Goal: Task Accomplishment & Management: Manage account settings

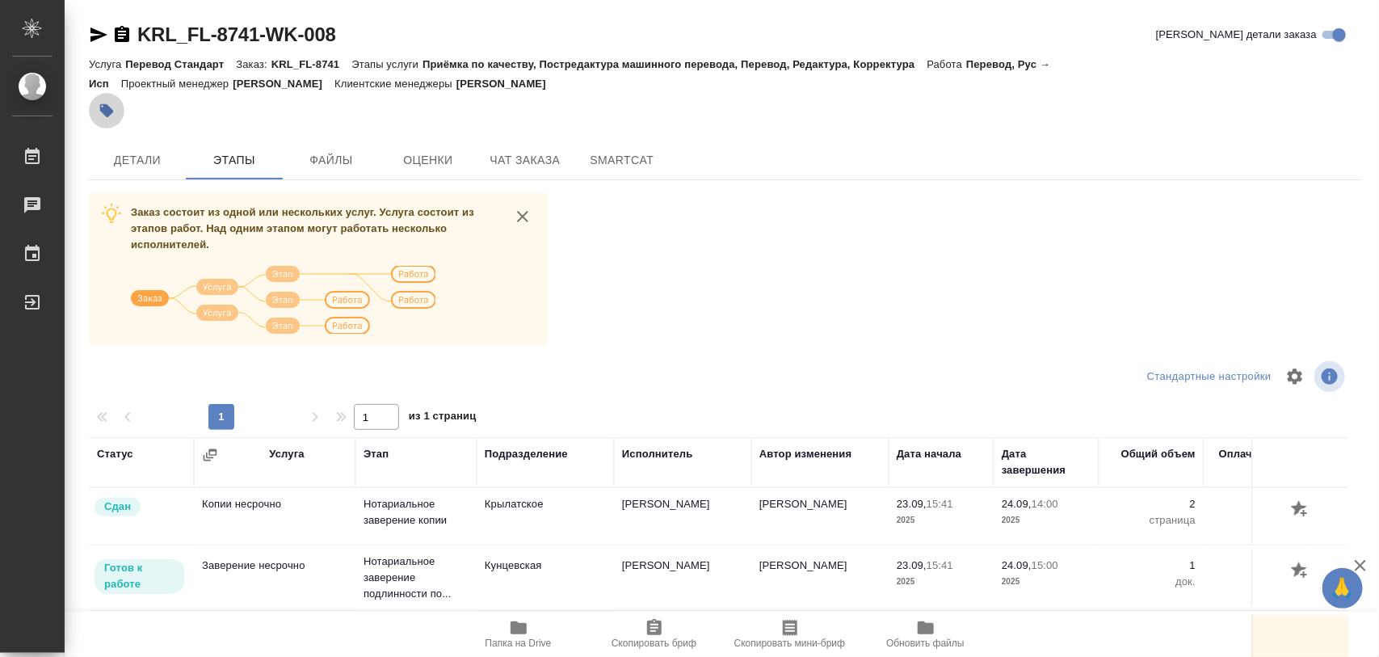
click at [107, 111] on icon "button" at bounding box center [107, 111] width 14 height 14
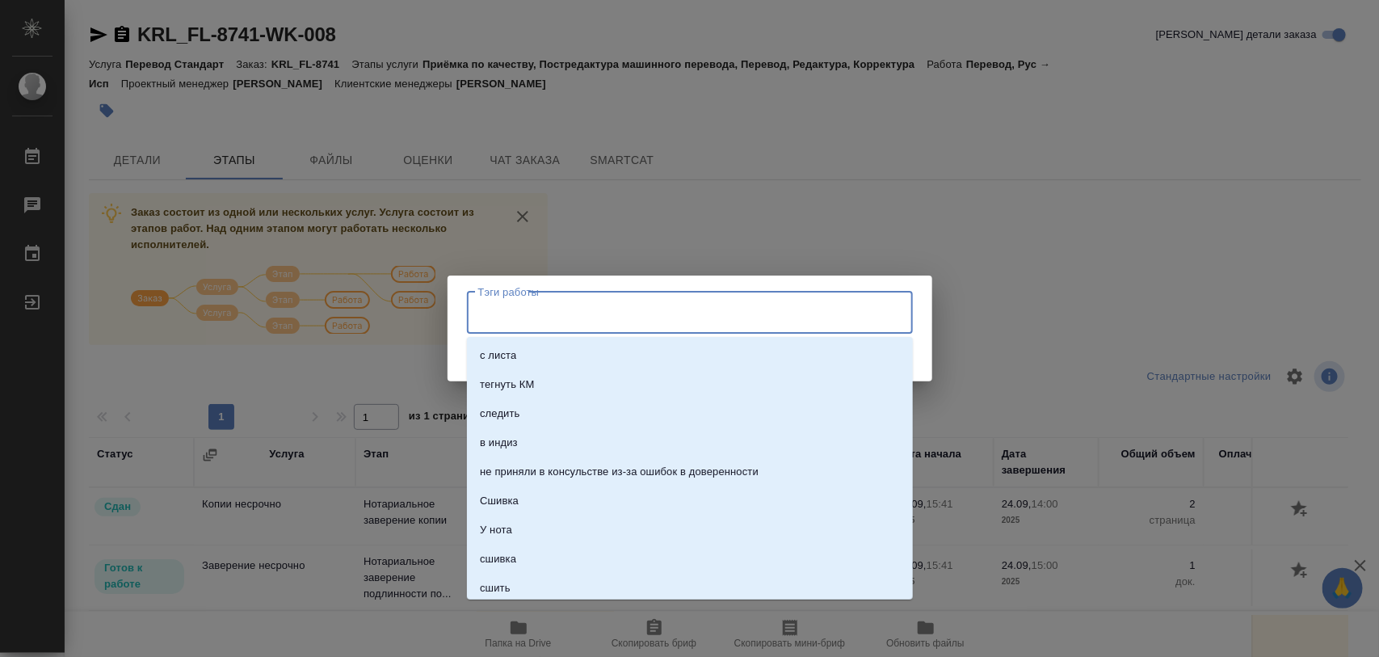
click at [810, 312] on input "Тэги работы" at bounding box center [674, 312] width 401 height 27
type input "300"
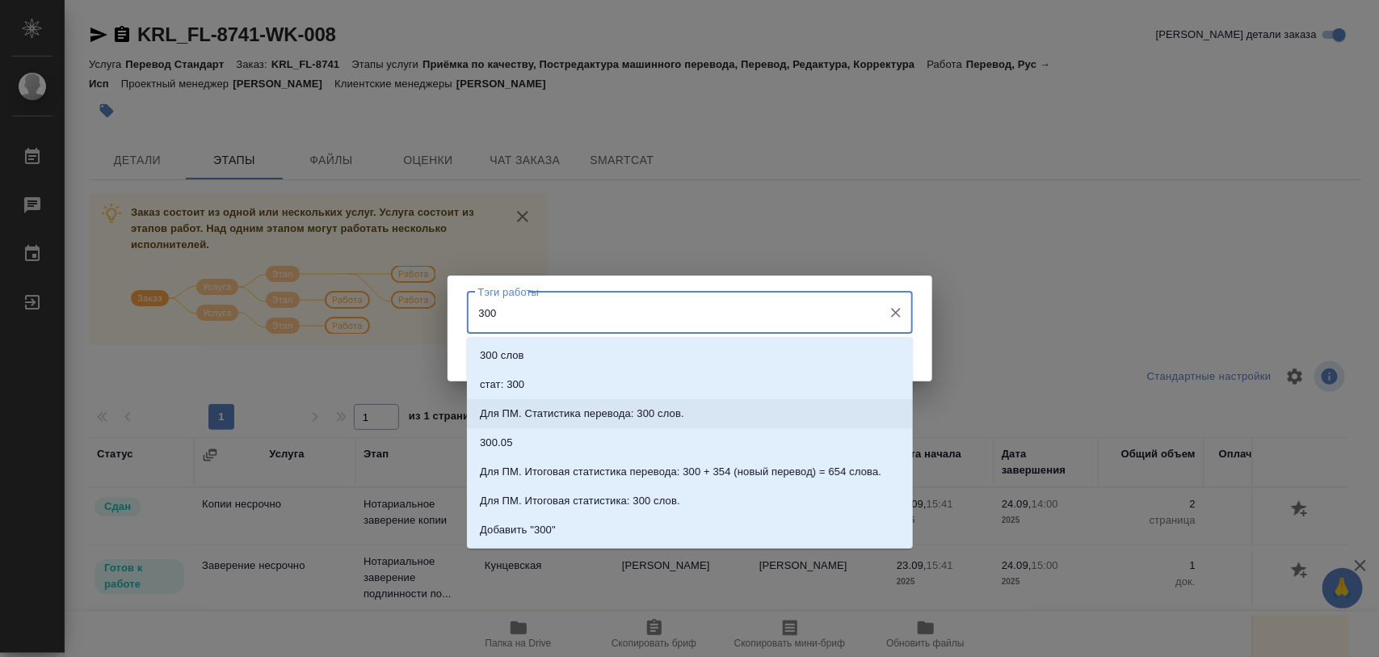
click at [708, 408] on li "Для ПМ. Статистика перевода: 300 слов." at bounding box center [690, 413] width 446 height 29
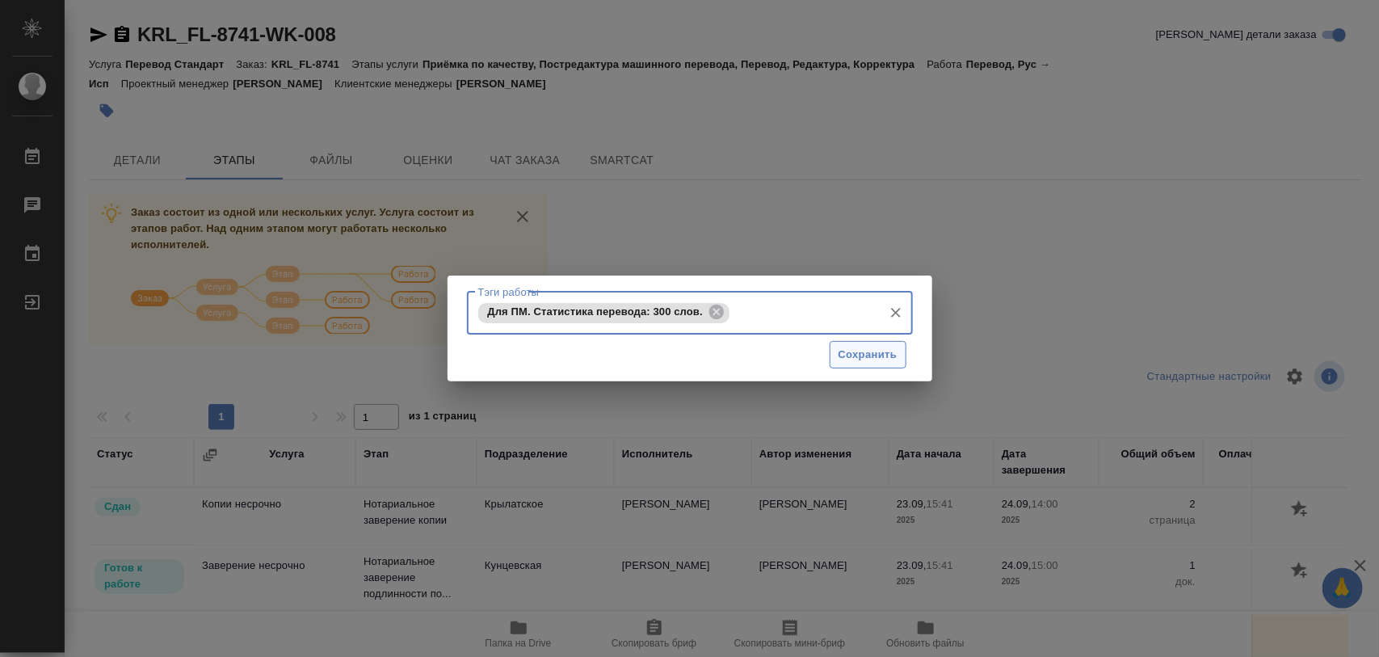
click at [861, 365] on button "Сохранить" at bounding box center [868, 355] width 77 height 28
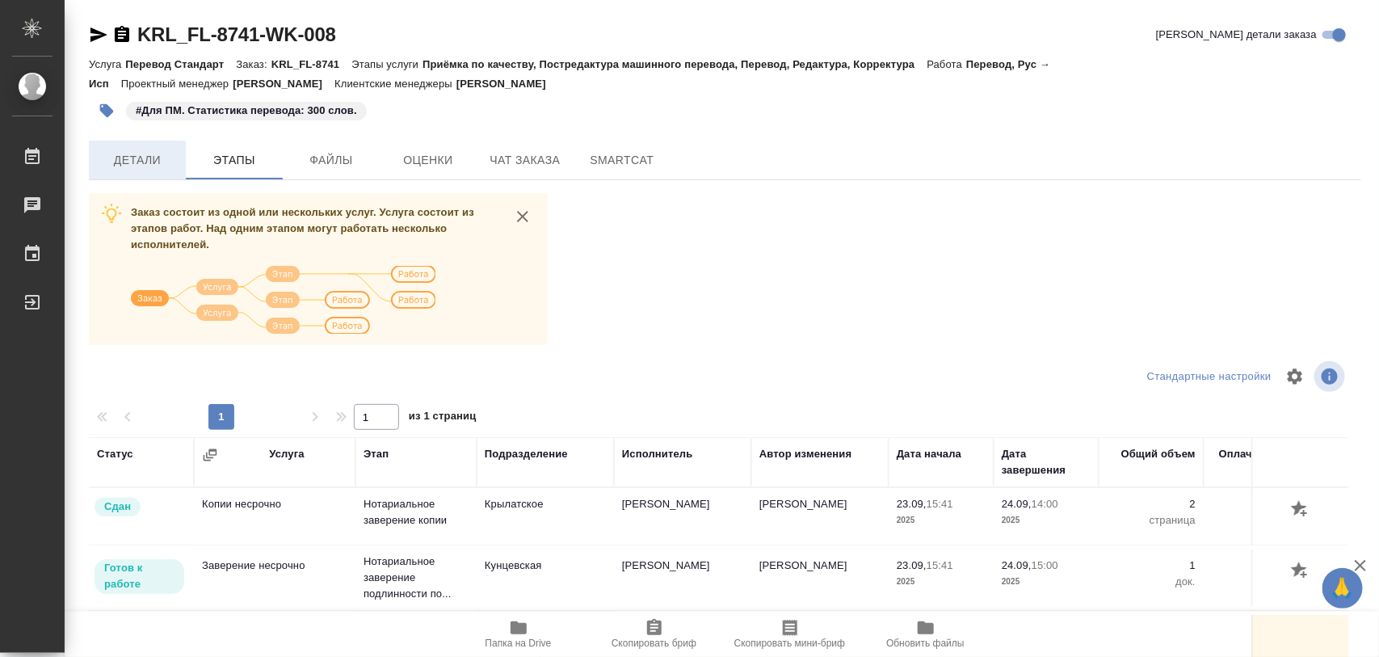
click at [129, 154] on span "Детали" at bounding box center [138, 160] width 78 height 20
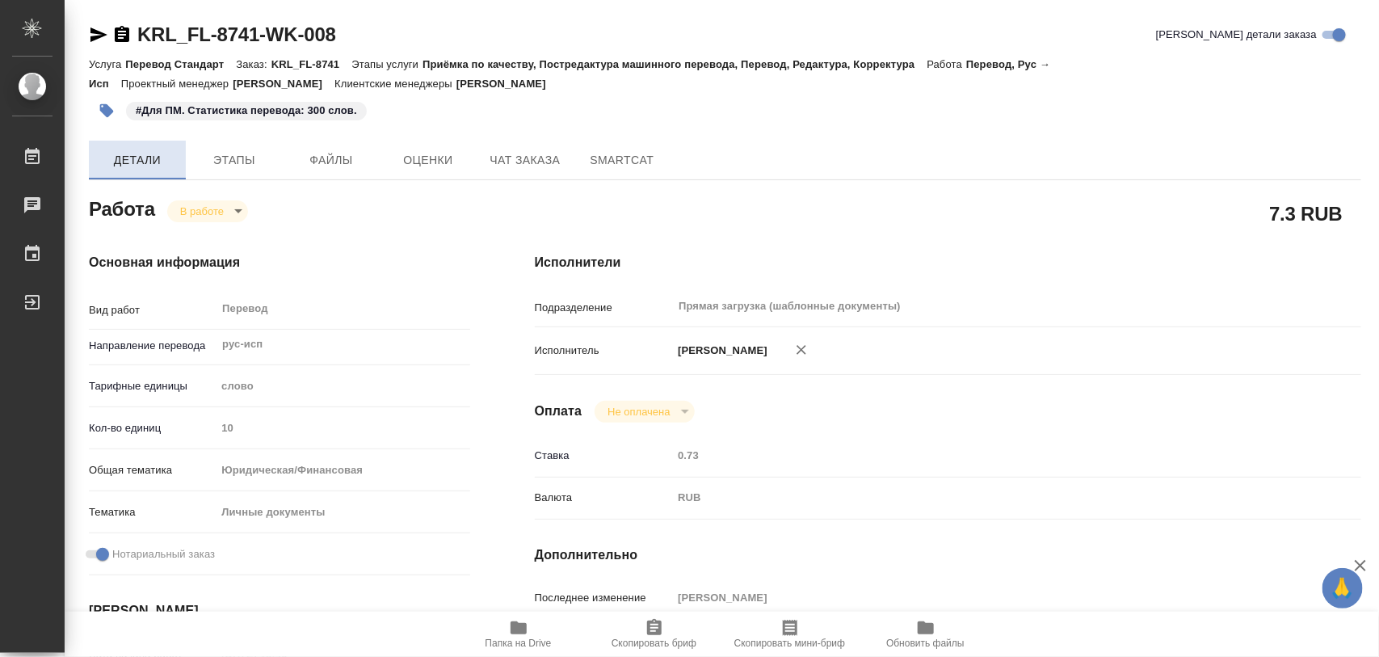
type textarea "x"
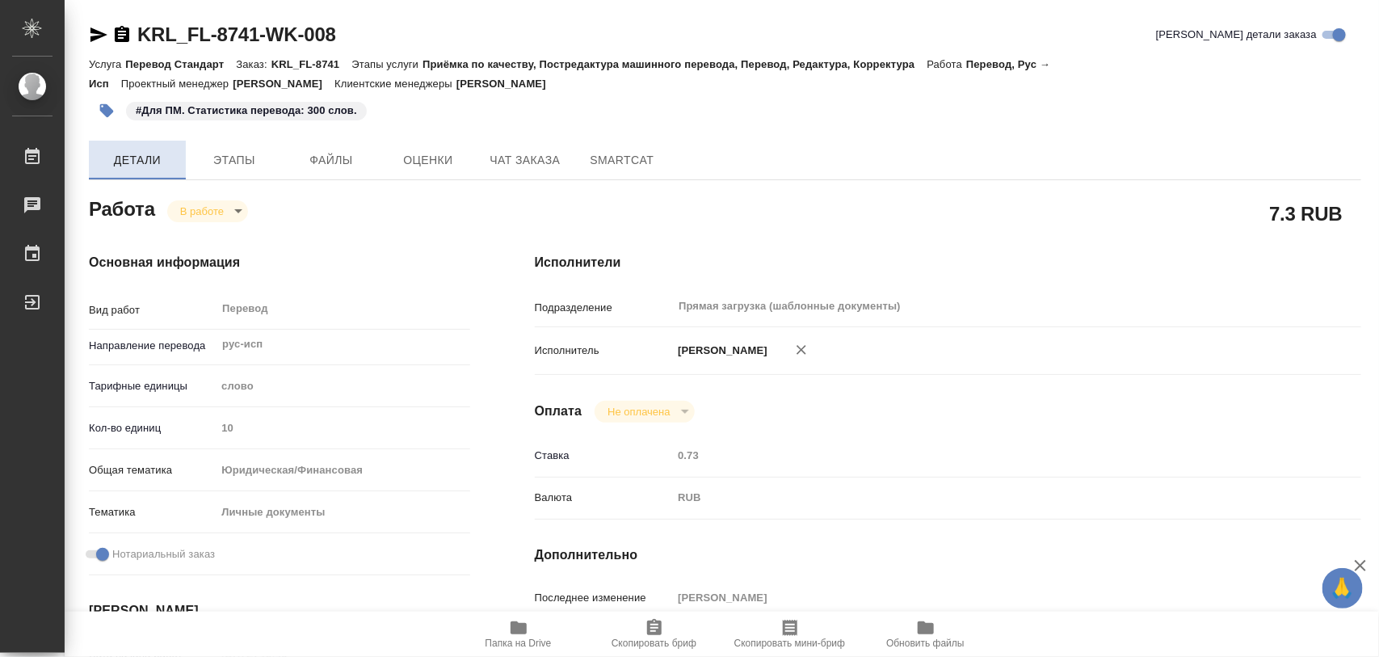
type textarea "x"
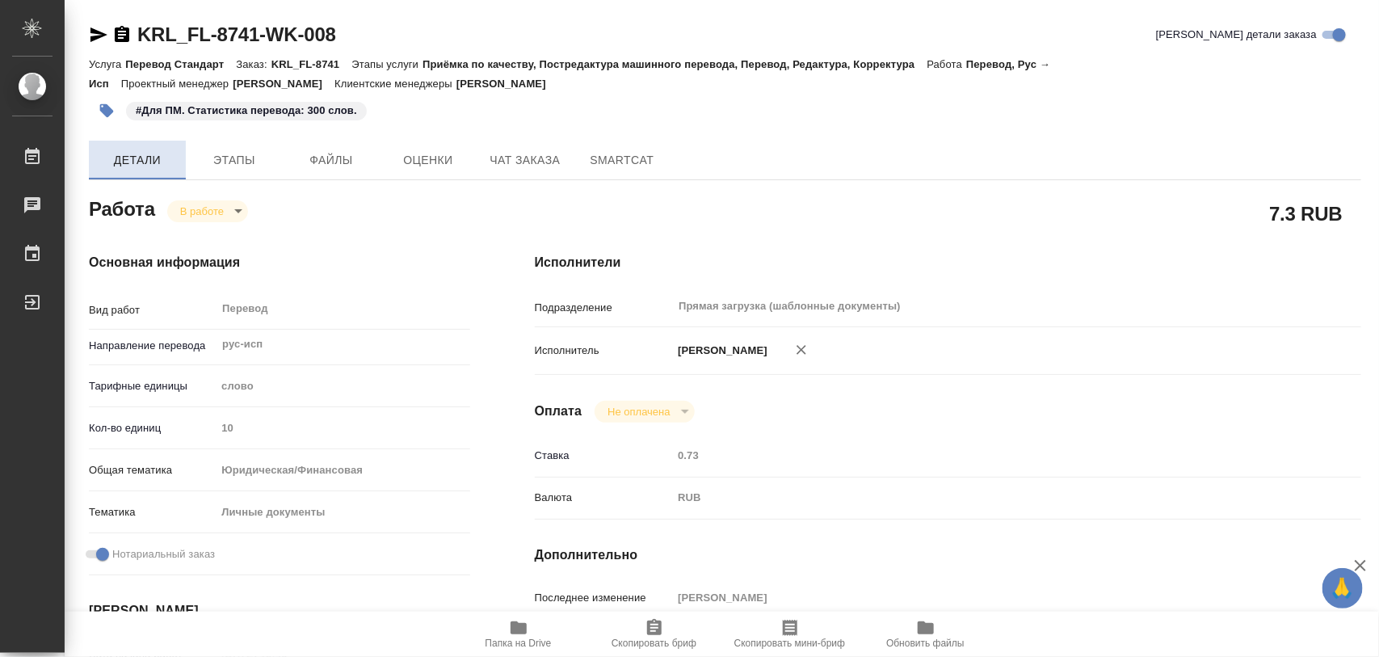
type textarea "x"
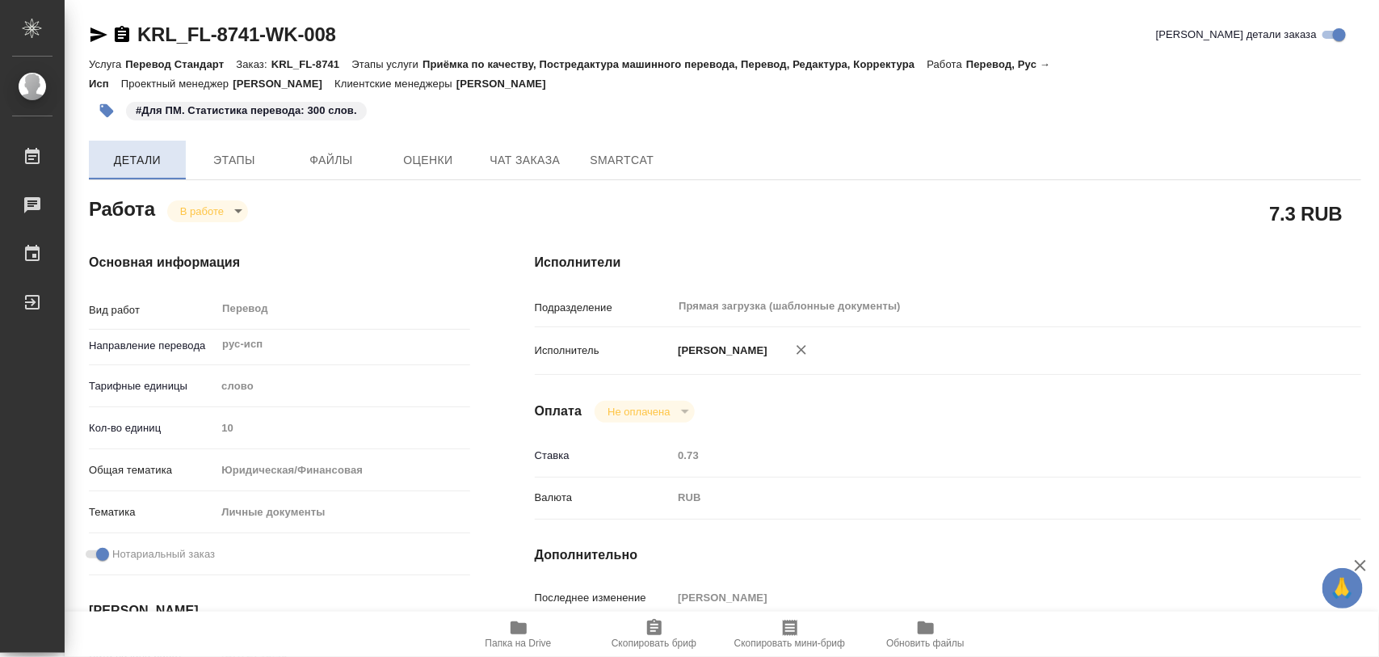
type textarea "x"
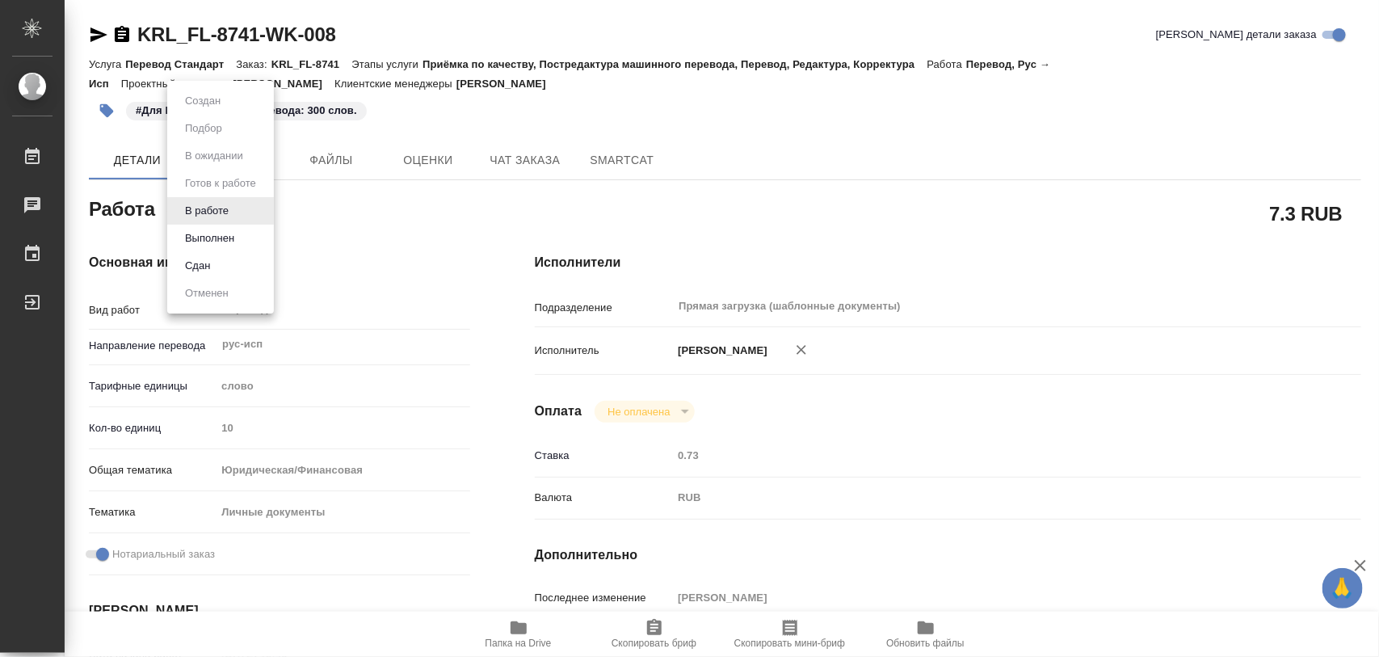
click at [239, 208] on body "🙏 .cls-1 fill:#fff; AWATERA Iglakov Maksim Работы 0 Чаты График Выйти KRL_FL-87…" at bounding box center [689, 328] width 1379 height 657
click at [210, 237] on button "Выполнен" at bounding box center [209, 238] width 59 height 18
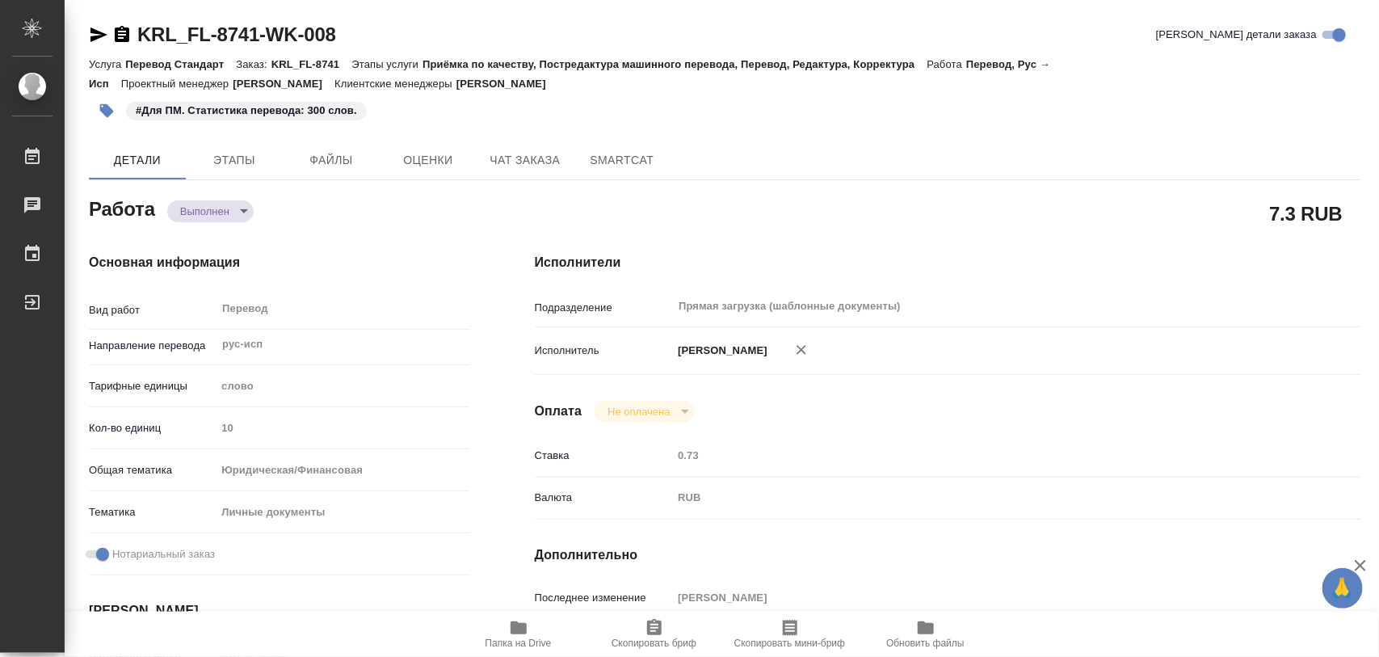
type textarea "x"
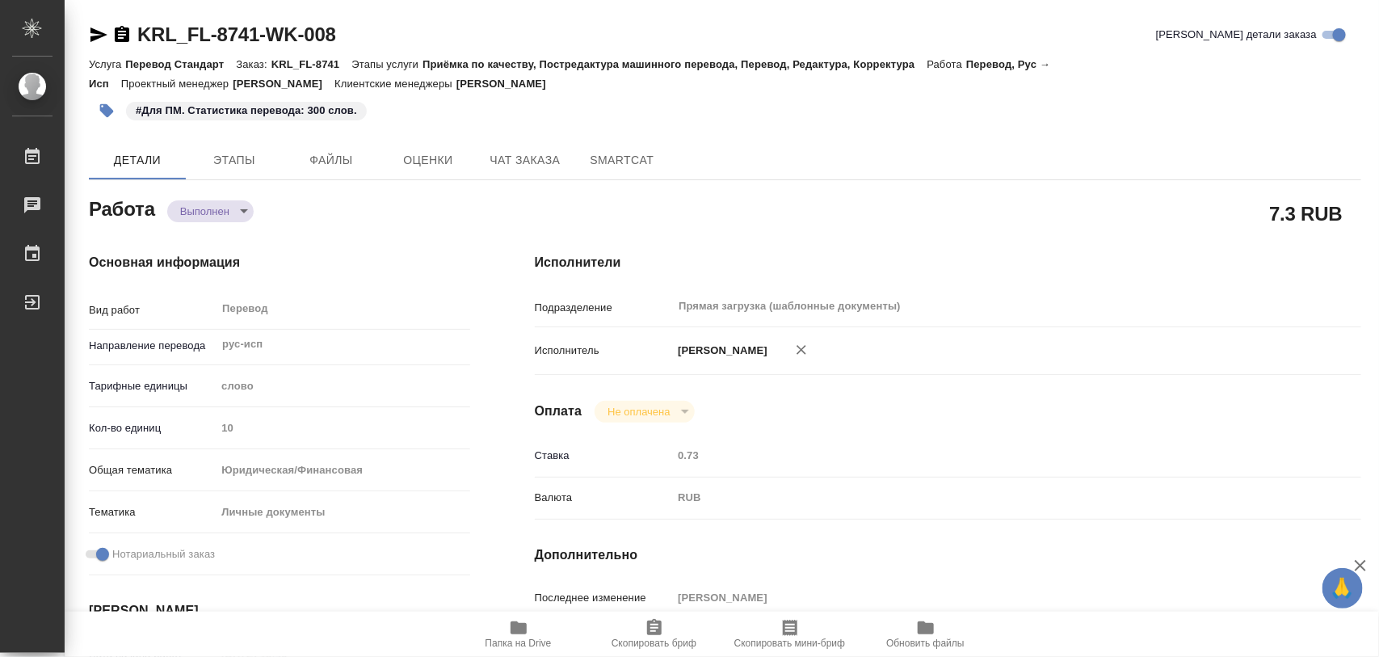
type textarea "x"
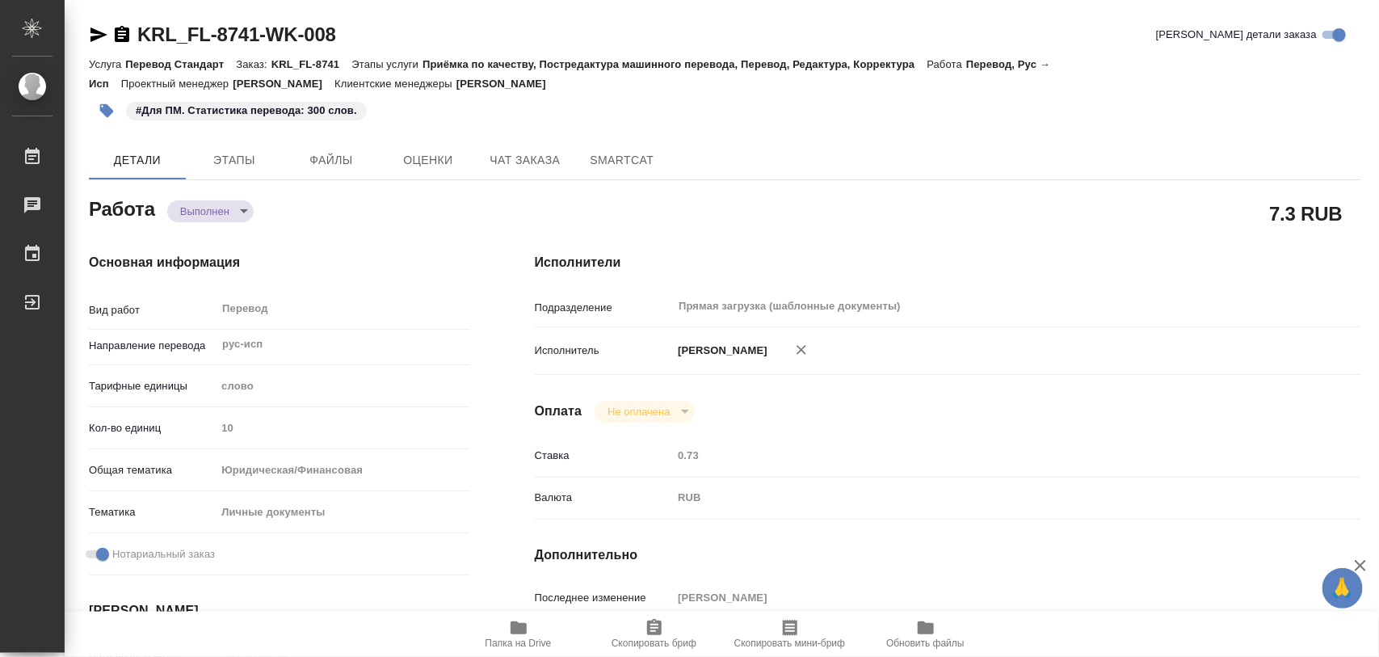
type textarea "x"
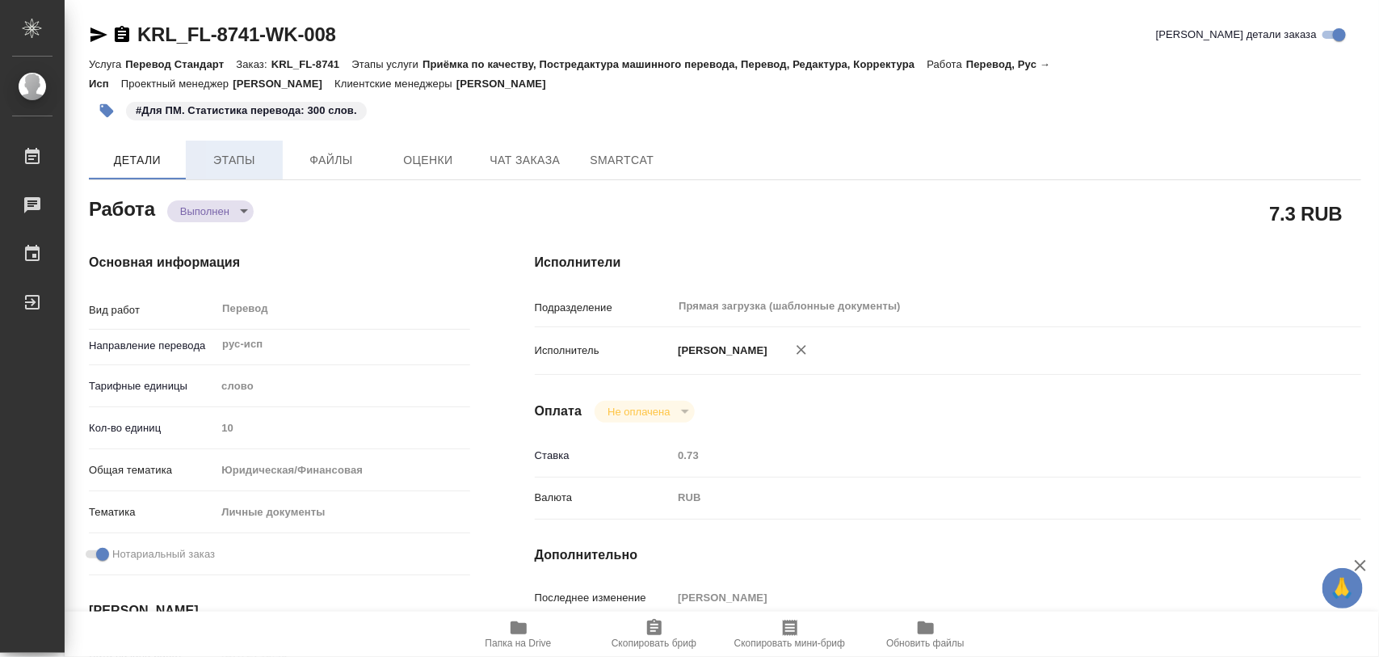
click at [237, 150] on span "Этапы" at bounding box center [234, 160] width 78 height 20
type textarea "x"
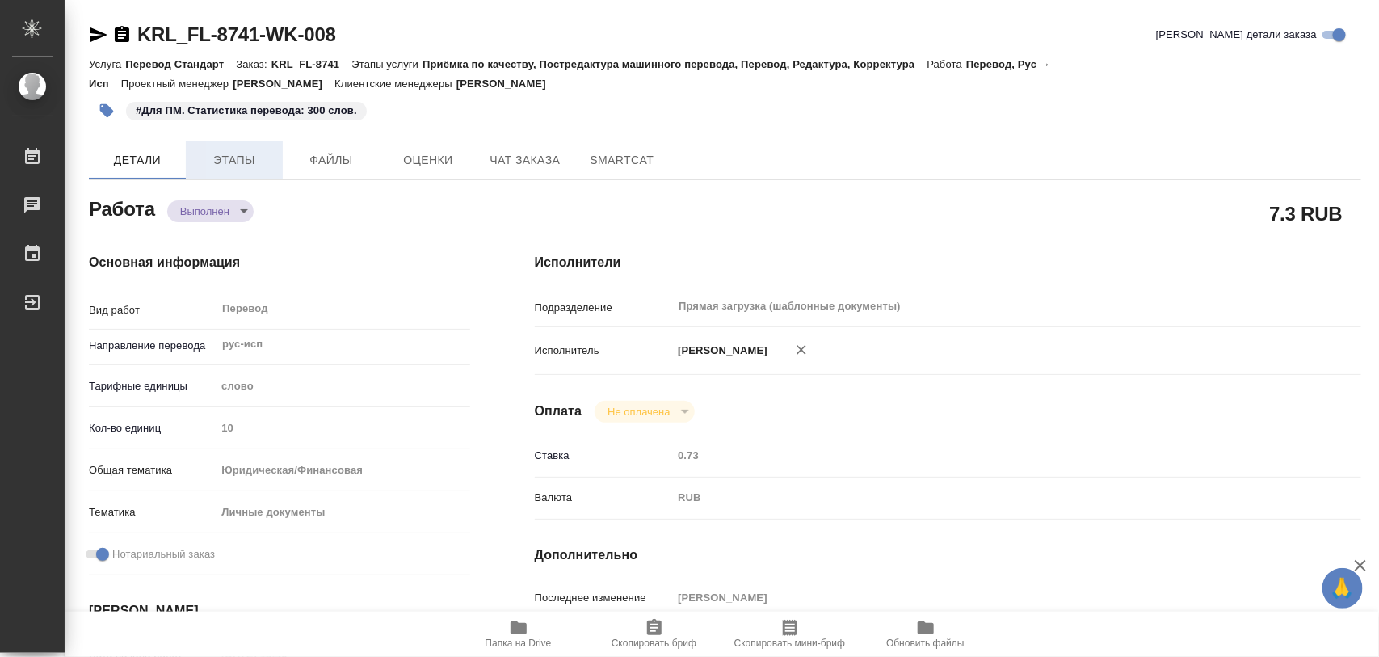
type textarea "x"
